Goal: Communication & Community: Participate in discussion

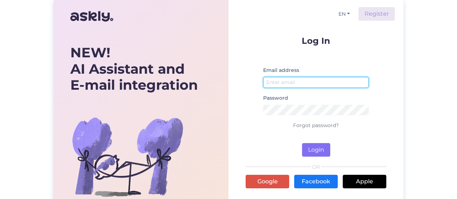
type input "[EMAIL_ADDRESS][DOMAIN_NAME]"
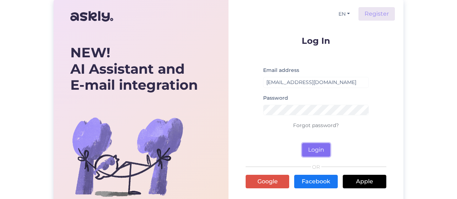
click at [315, 150] on button "Login" at bounding box center [316, 150] width 28 height 14
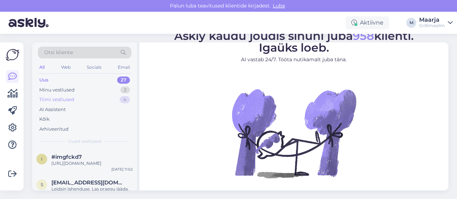
click at [59, 100] on div "Tiimi vestlused" at bounding box center [56, 99] width 35 height 7
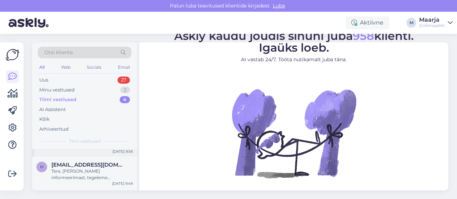
scroll to position [36, 0]
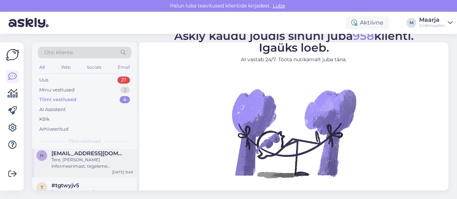
click at [85, 162] on div "Tere, [PERSON_NAME] informeerimast, tegeleme probleemiga. Võimalus et [PERSON_N…" at bounding box center [91, 163] width 81 height 13
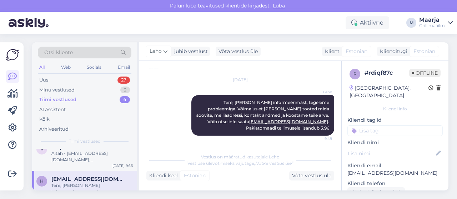
scroll to position [0, 0]
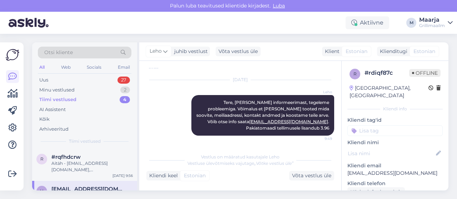
click at [77, 162] on div "Aitäh - [EMAIL_ADDRESS][DOMAIN_NAME], [PHONE_NUMBER], [PERSON_NAME] kaubanduske…" at bounding box center [91, 167] width 81 height 13
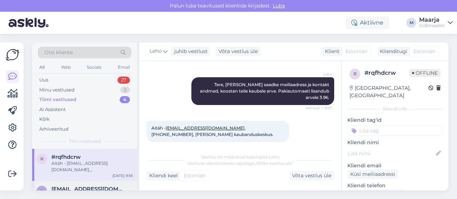
scroll to position [36, 0]
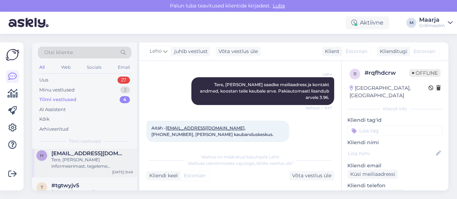
click at [84, 166] on div "Tere, [PERSON_NAME] informeerimast, tegeleme probleemiga. Võimalus et [PERSON_N…" at bounding box center [91, 163] width 81 height 13
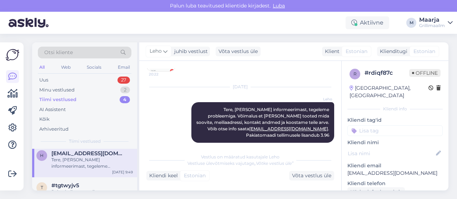
scroll to position [152, 0]
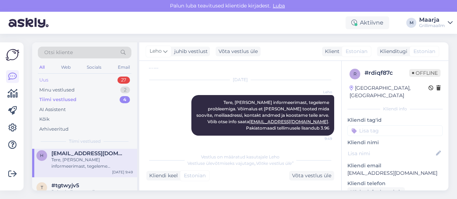
click at [70, 81] on div "Uus 27" at bounding box center [85, 80] width 94 height 10
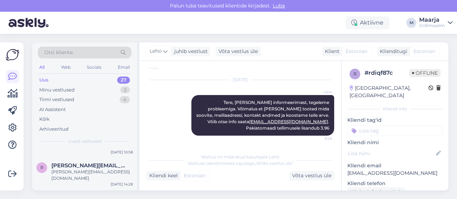
scroll to position [0, 0]
